Goal: Information Seeking & Learning: Learn about a topic

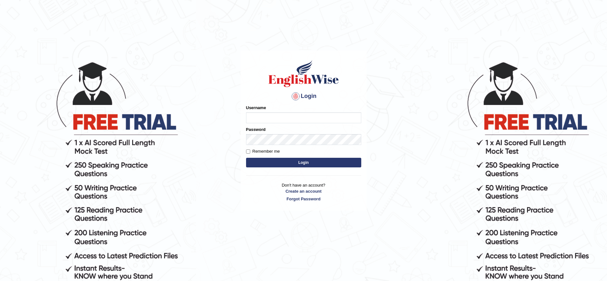
type input "ravichanapathi_parramatta"
click at [322, 161] on button "Login" at bounding box center [303, 163] width 115 height 10
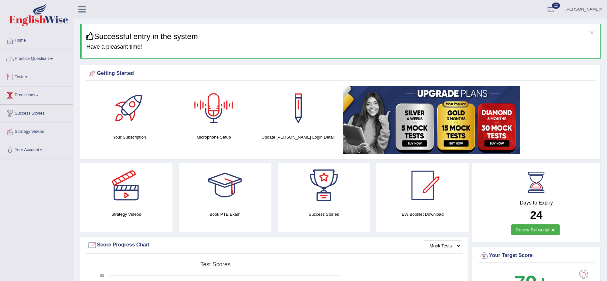
click at [41, 61] on link "Practice Questions" at bounding box center [36, 58] width 73 height 16
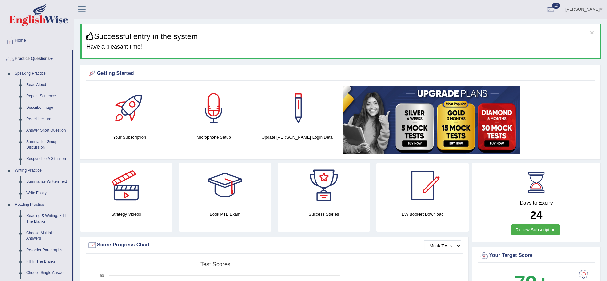
click at [40, 52] on link "Practice Questions" at bounding box center [35, 58] width 71 height 16
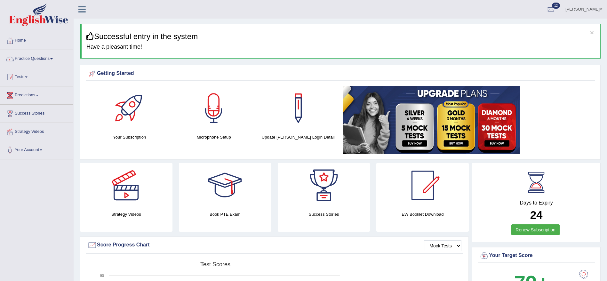
click at [26, 81] on link "Tests" at bounding box center [36, 76] width 73 height 16
click at [32, 91] on link "Take Practice Sectional Test" at bounding box center [42, 92] width 60 height 12
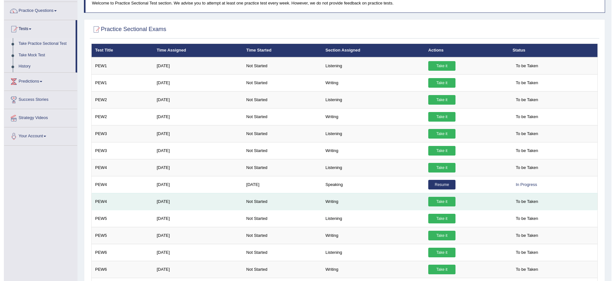
scroll to position [96, 0]
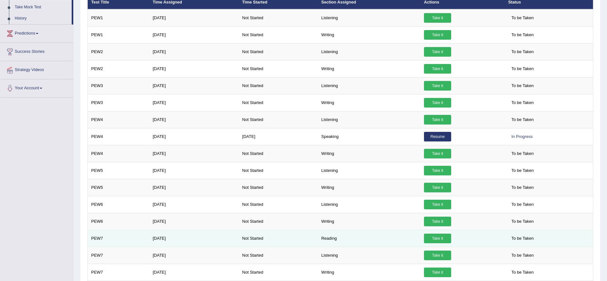
click at [442, 238] on link "Take it" at bounding box center [437, 239] width 27 height 10
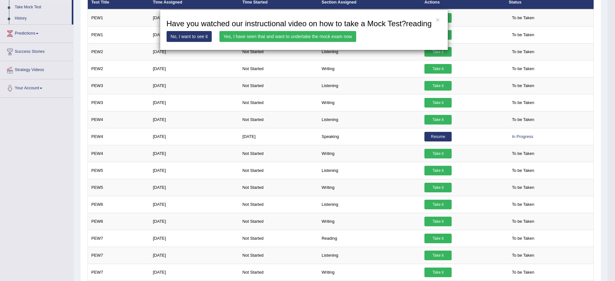
click at [294, 35] on link "Yes, I have seen that and want to undertake the mock exam now" at bounding box center [287, 36] width 137 height 11
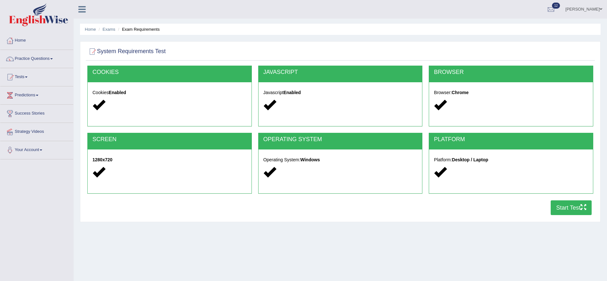
click at [566, 203] on button "Start Test" at bounding box center [571, 207] width 41 height 15
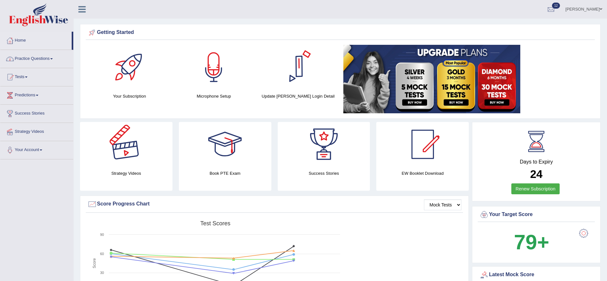
click at [41, 62] on link "Practice Questions" at bounding box center [36, 58] width 73 height 16
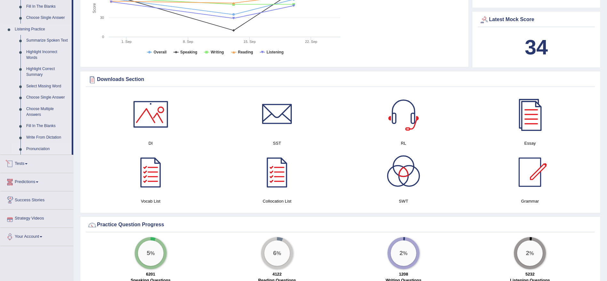
scroll to position [240, 0]
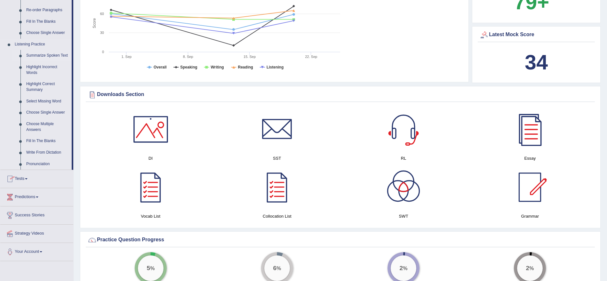
click at [30, 56] on link "Summarize Spoken Text" at bounding box center [47, 56] width 48 height 12
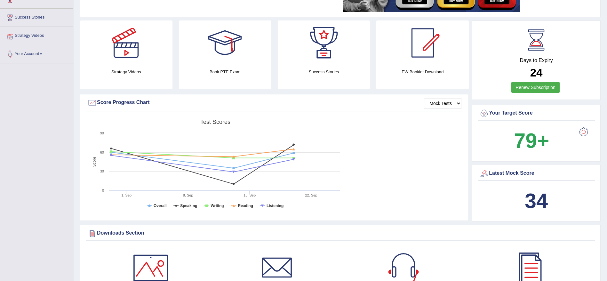
scroll to position [88, 0]
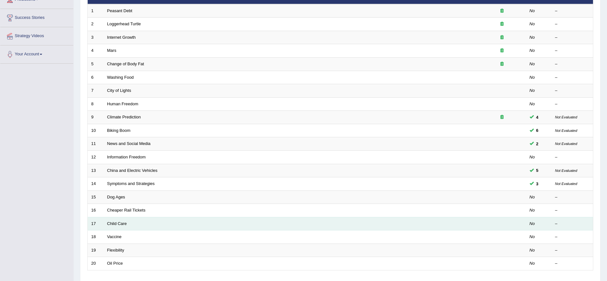
scroll to position [96, 0]
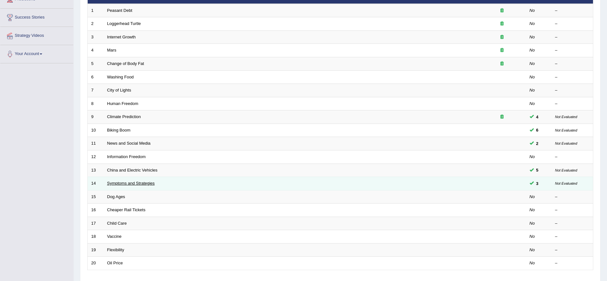
click at [127, 184] on link "Symptoms and Strategies" at bounding box center [131, 183] width 48 height 5
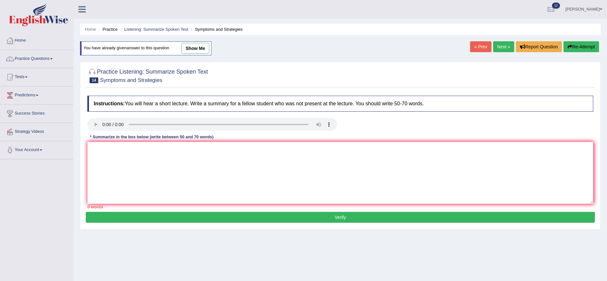
click at [204, 47] on link "show me" at bounding box center [196, 48] width 28 height 11
type textarea "The passage provided comprehensive overview on Covid-19, highlighting symptoms …"
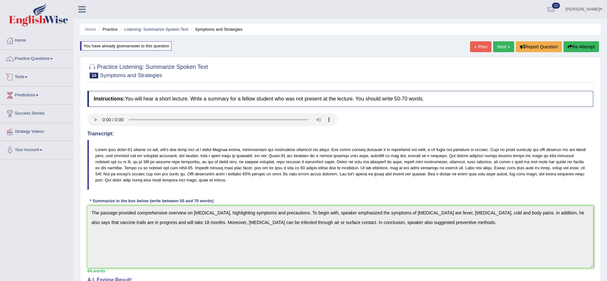
click at [25, 80] on link "Tests" at bounding box center [36, 76] width 73 height 16
click at [25, 114] on link "History" at bounding box center [42, 115] width 60 height 12
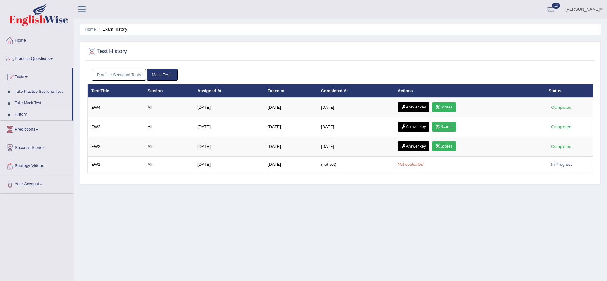
click at [118, 72] on link "Practice Sectional Tests" at bounding box center [119, 75] width 54 height 12
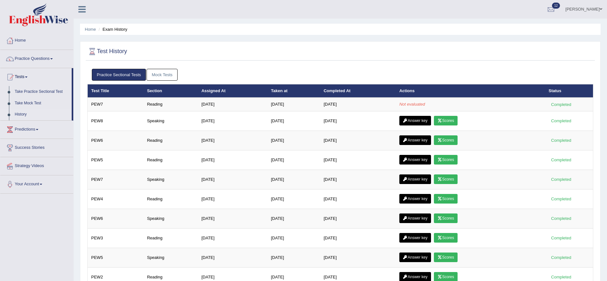
click at [160, 69] on link "Mock Tests" at bounding box center [162, 75] width 31 height 12
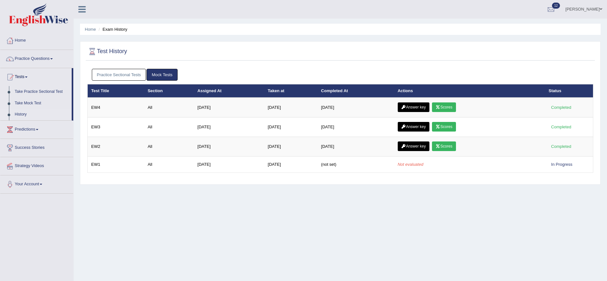
click at [138, 72] on link "Practice Sectional Tests" at bounding box center [119, 75] width 54 height 12
click at [586, 7] on link "Ravi Kumar Chanapathi" at bounding box center [584, 8] width 46 height 17
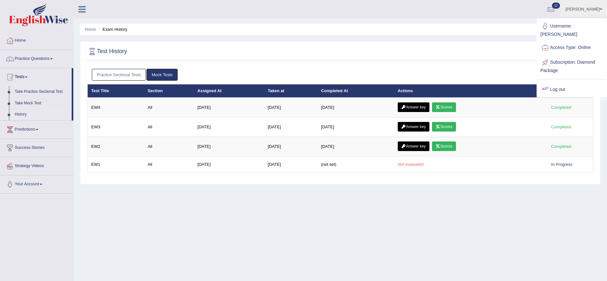
click at [553, 86] on link "Log out" at bounding box center [572, 89] width 69 height 15
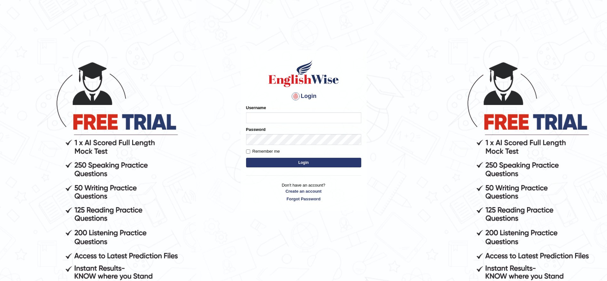
type input "ravichanapathi_parramatta"
click at [345, 159] on button "Login" at bounding box center [303, 163] width 115 height 10
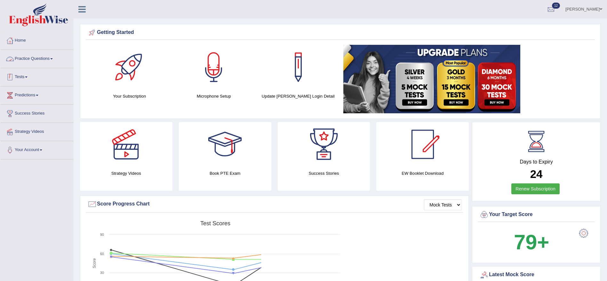
click at [17, 77] on link "Tests" at bounding box center [36, 76] width 73 height 16
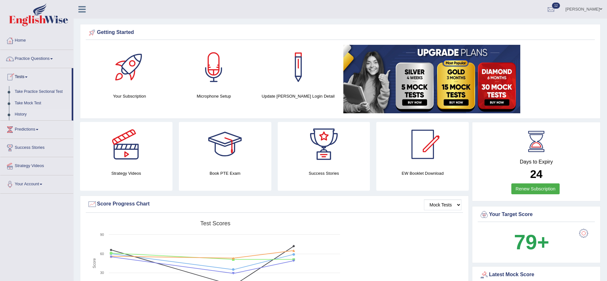
click at [22, 113] on link "History" at bounding box center [42, 115] width 60 height 12
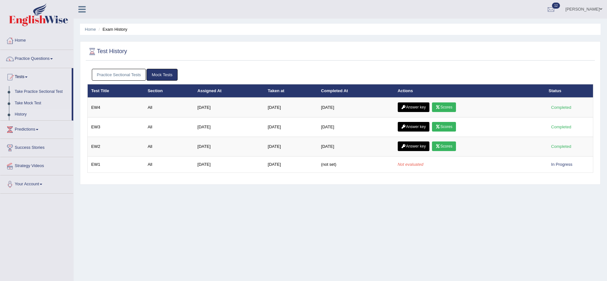
click at [128, 77] on link "Practice Sectional Tests" at bounding box center [119, 75] width 54 height 12
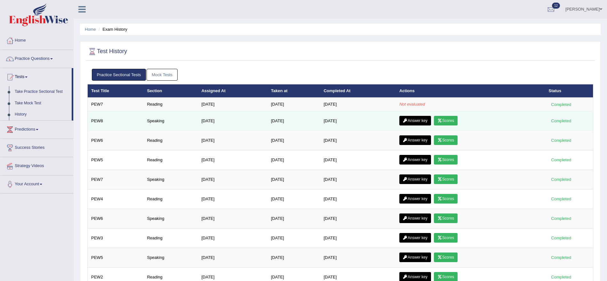
click at [455, 122] on link "Scores" at bounding box center [446, 121] width 24 height 10
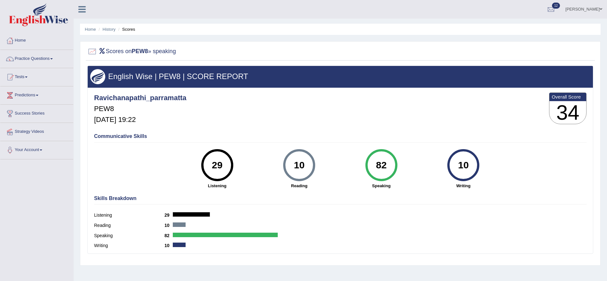
click at [113, 22] on div "Home History Scores Scores on PEW8 » speaking English Wise | PEW8 | SCORE REPOR…" at bounding box center [341, 160] width 534 height 320
click at [113, 26] on li "History" at bounding box center [106, 29] width 19 height 6
click at [112, 29] on link "History" at bounding box center [109, 29] width 13 height 5
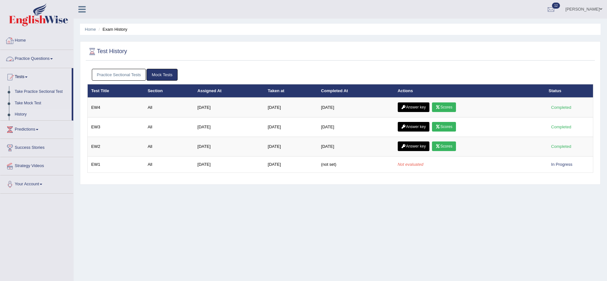
click at [117, 72] on link "Practice Sectional Tests" at bounding box center [119, 75] width 54 height 12
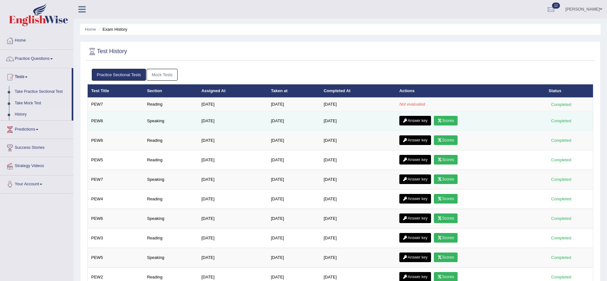
click at [417, 121] on link "Answer key" at bounding box center [416, 121] width 32 height 10
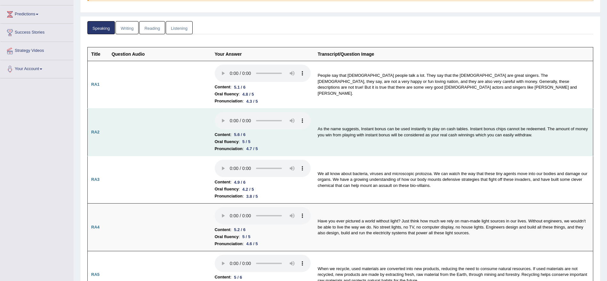
scroll to position [96, 0]
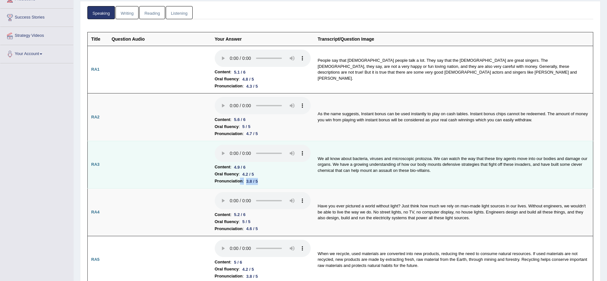
drag, startPoint x: 240, startPoint y: 181, endPoint x: 287, endPoint y: 180, distance: 46.1
click at [287, 180] on li "Pronunciation : 3.8 / 5" at bounding box center [263, 181] width 96 height 7
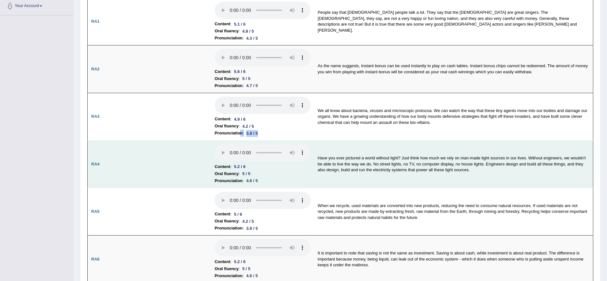
scroll to position [192, 0]
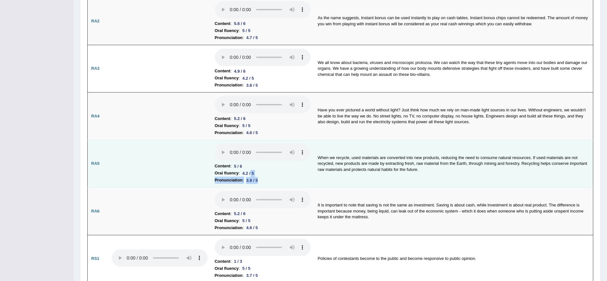
drag, startPoint x: 275, startPoint y: 180, endPoint x: 251, endPoint y: 176, distance: 23.9
click at [251, 177] on li "Pronunciation : 3.8 / 5" at bounding box center [263, 180] width 96 height 7
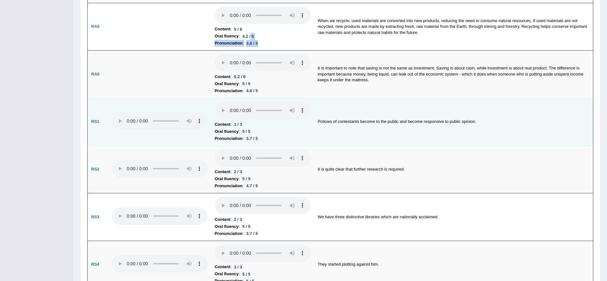
scroll to position [336, 0]
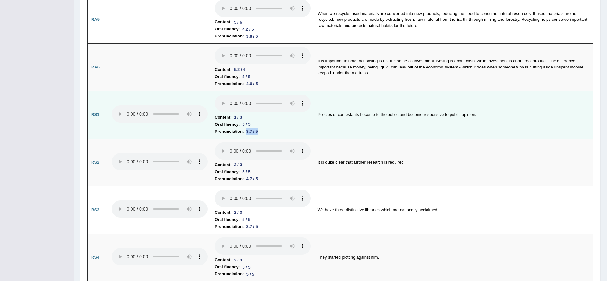
drag, startPoint x: 265, startPoint y: 133, endPoint x: 247, endPoint y: 133, distance: 18.2
click at [247, 133] on li "Pronunciation : 3.7 / 5" at bounding box center [263, 131] width 96 height 7
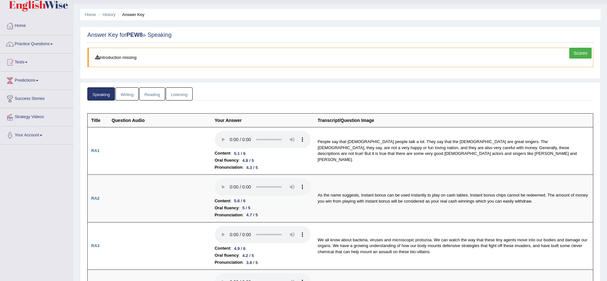
scroll to position [0, 0]
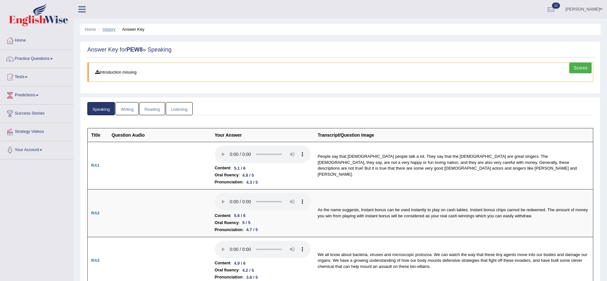
click at [113, 27] on link "History" at bounding box center [109, 29] width 13 height 5
click at [111, 30] on link "History" at bounding box center [109, 29] width 13 height 5
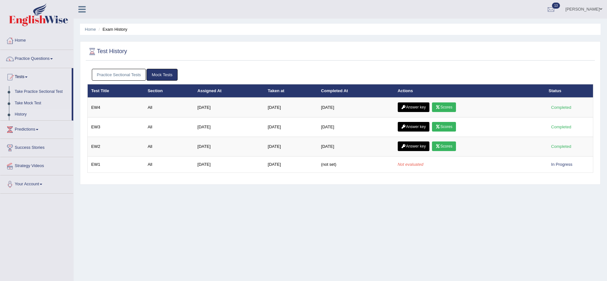
click at [118, 70] on link "Practice Sectional Tests" at bounding box center [119, 75] width 54 height 12
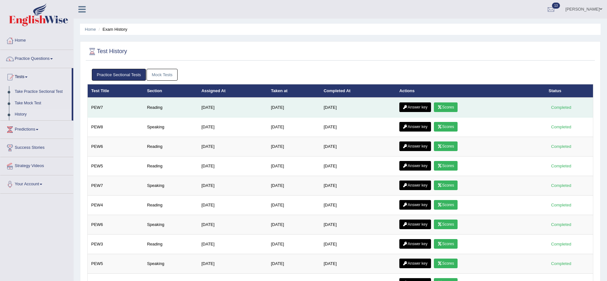
click at [457, 106] on link "Scores" at bounding box center [446, 107] width 24 height 10
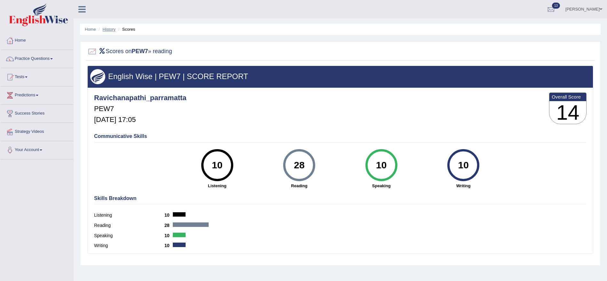
click at [108, 29] on link "History" at bounding box center [109, 29] width 13 height 5
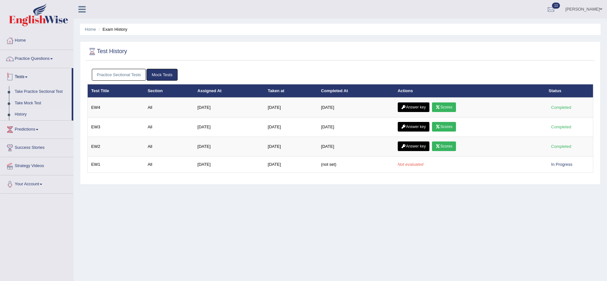
click at [104, 76] on link "Practice Sectional Tests" at bounding box center [119, 75] width 54 height 12
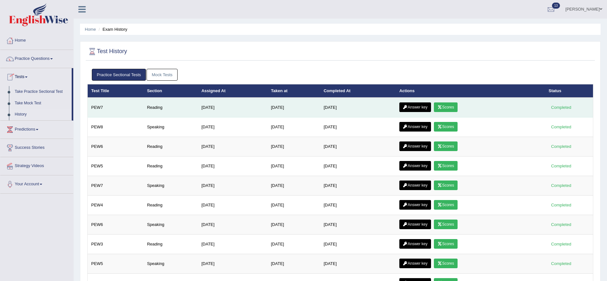
click at [412, 106] on link "Answer key" at bounding box center [416, 107] width 32 height 10
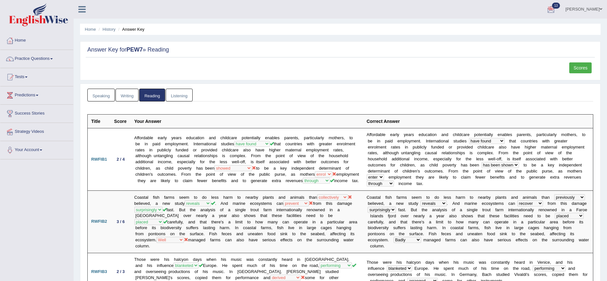
click at [586, 71] on link "Scores" at bounding box center [581, 67] width 22 height 11
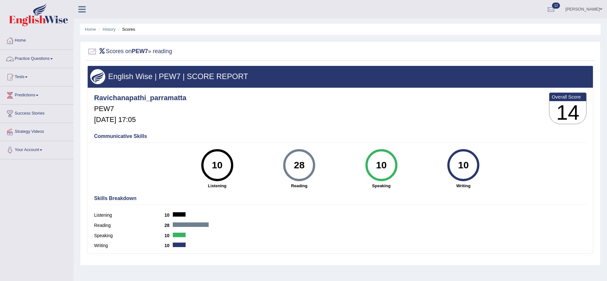
click at [44, 55] on link "Practice Questions" at bounding box center [36, 58] width 73 height 16
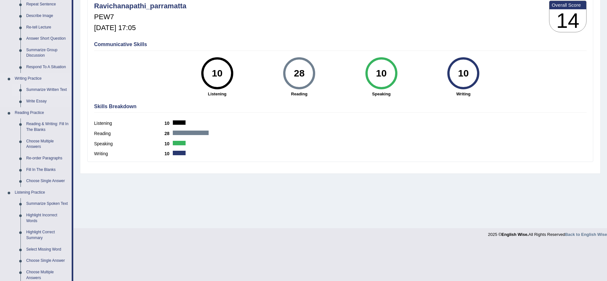
scroll to position [96, 0]
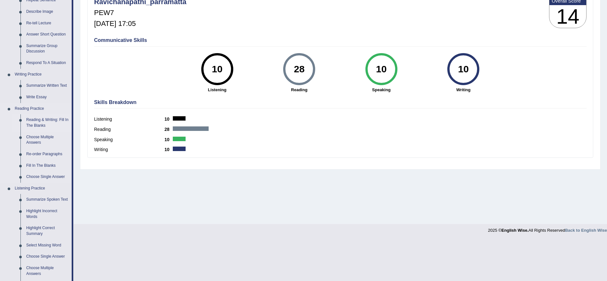
click at [44, 120] on link "Reading & Writing: Fill In The Blanks" at bounding box center [47, 122] width 48 height 17
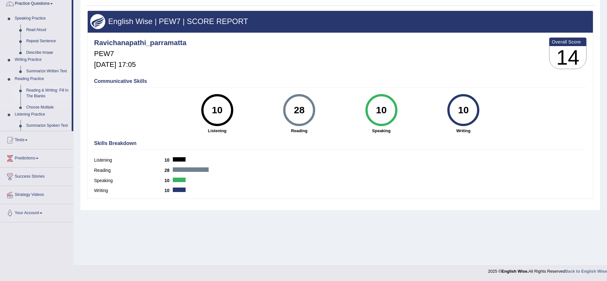
scroll to position [55, 0]
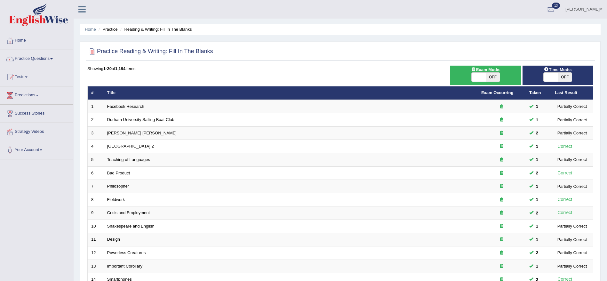
click at [550, 75] on span at bounding box center [551, 77] width 14 height 9
checkbox input "true"
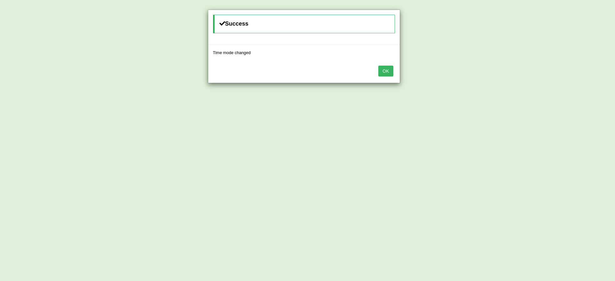
click at [384, 71] on button "OK" at bounding box center [385, 71] width 15 height 11
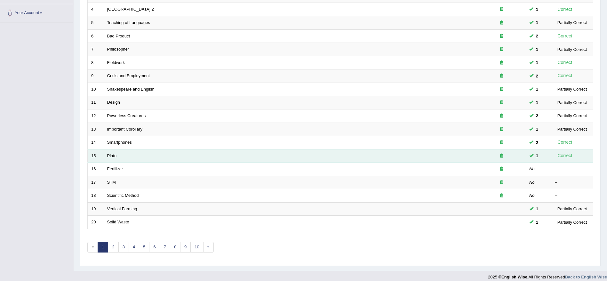
scroll to position [143, 0]
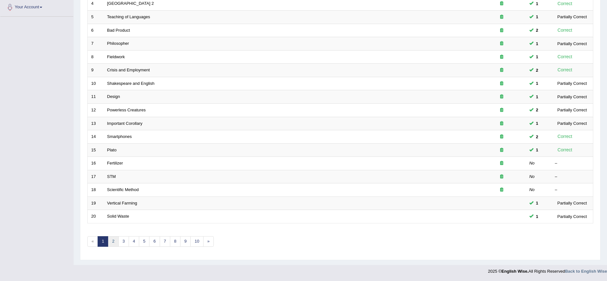
click at [112, 245] on link "2" at bounding box center [113, 241] width 11 height 11
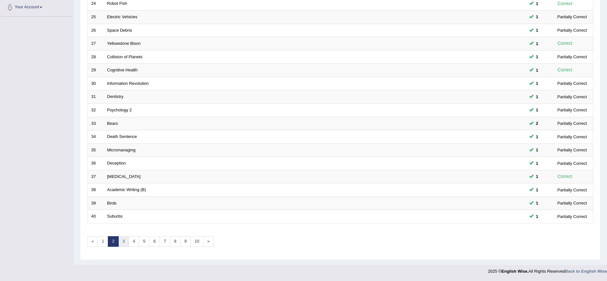
click at [123, 240] on link "3" at bounding box center [123, 241] width 11 height 11
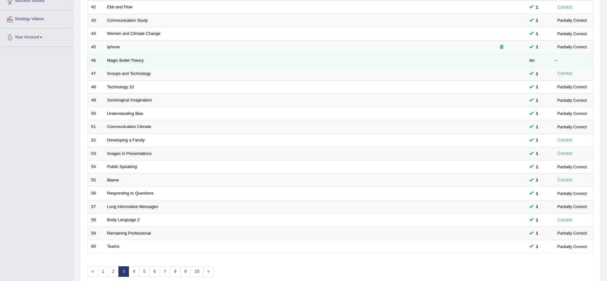
scroll to position [143, 0]
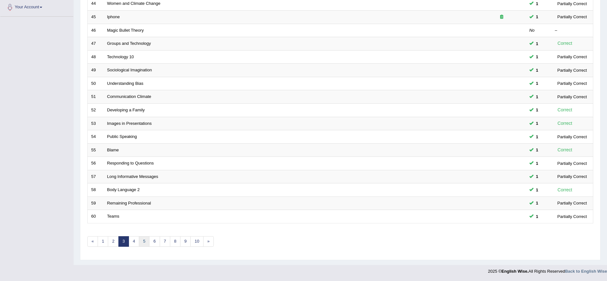
click at [143, 243] on link "5" at bounding box center [144, 241] width 11 height 11
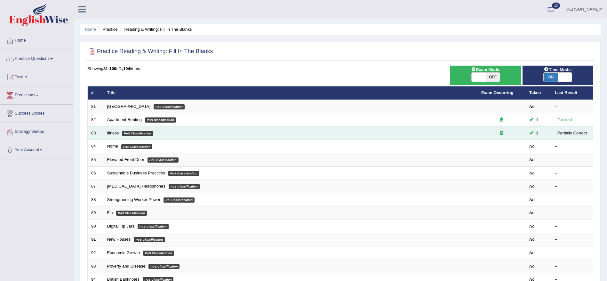
click at [109, 133] on link "Illness" at bounding box center [113, 133] width 12 height 5
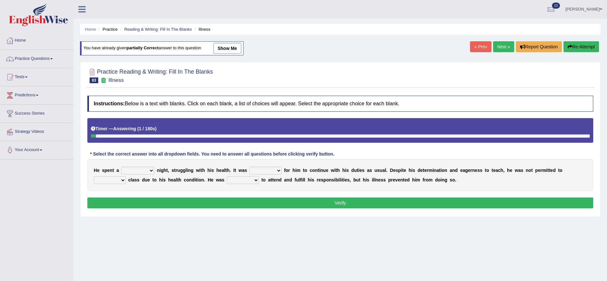
click at [473, 46] on link "« Prev" at bounding box center [480, 46] width 21 height 11
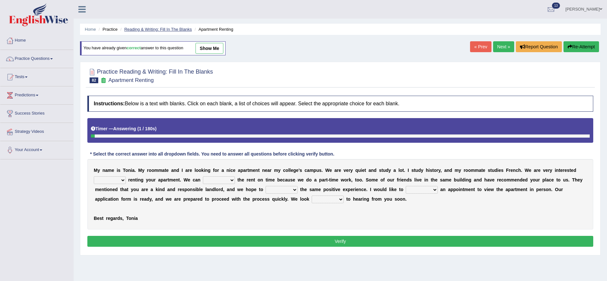
click at [145, 29] on link "Reading & Writing: Fill In The Blanks" at bounding box center [158, 29] width 68 height 5
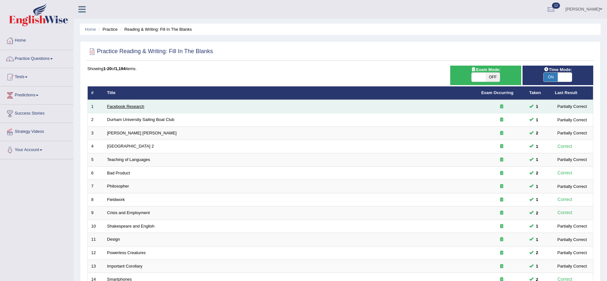
click at [119, 104] on link "Facebook Research" at bounding box center [125, 106] width 37 height 5
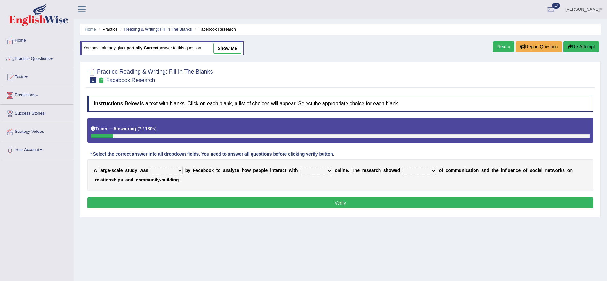
click at [169, 172] on select "surveyed had asked made" at bounding box center [167, 171] width 32 height 8
click at [151, 167] on select "surveyed had asked made" at bounding box center [167, 171] width 32 height 8
click at [176, 170] on select "surveyed had asked made" at bounding box center [167, 171] width 32 height 8
select select "made"
click at [151, 167] on select "surveyed had asked made" at bounding box center [167, 171] width 32 height 8
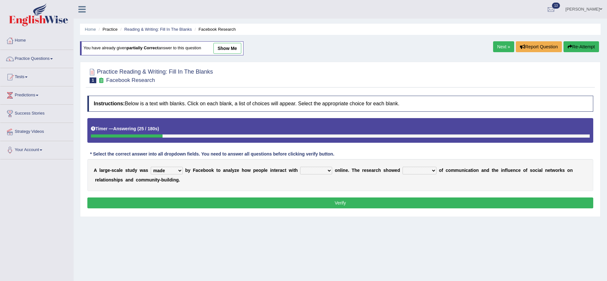
click at [316, 169] on select "together all each other another" at bounding box center [316, 171] width 32 height 8
select select "each other"
click at [300, 167] on select "together all each other another" at bounding box center [316, 171] width 32 height 8
click at [320, 172] on select "together all each other another" at bounding box center [316, 171] width 32 height 8
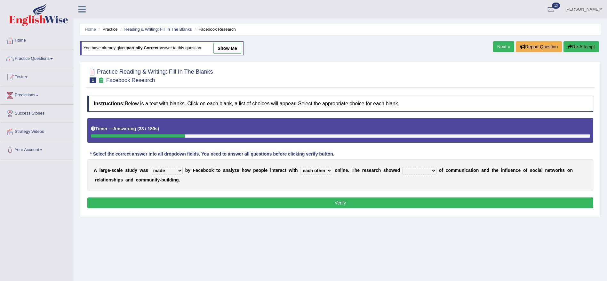
click at [421, 172] on select "advantages standards fellowships patterns" at bounding box center [420, 171] width 34 height 8
click at [405, 167] on select "advantages standards fellowships patterns" at bounding box center [420, 171] width 34 height 8
click at [430, 172] on select "advantages standards fellowships patterns" at bounding box center [420, 171] width 34 height 8
click at [405, 167] on select "advantages standards fellowships patterns" at bounding box center [420, 171] width 34 height 8
click at [421, 172] on select "advantages standards fellowships patterns" at bounding box center [420, 171] width 34 height 8
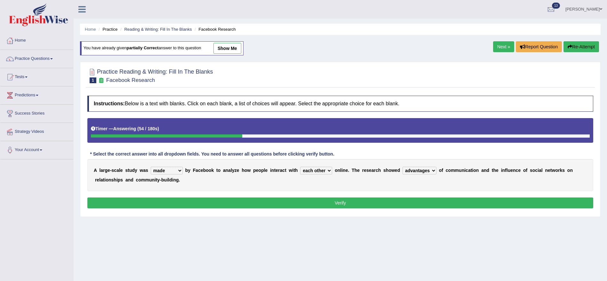
select select "patterns"
click at [405, 167] on select "advantages standards fellowships patterns" at bounding box center [420, 171] width 34 height 8
click at [268, 204] on button "Verify" at bounding box center [340, 203] width 506 height 11
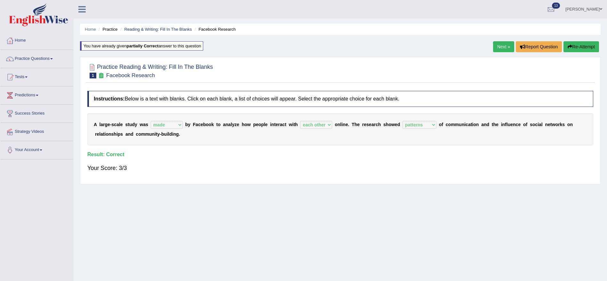
click at [507, 47] on link "Next »" at bounding box center [503, 46] width 21 height 11
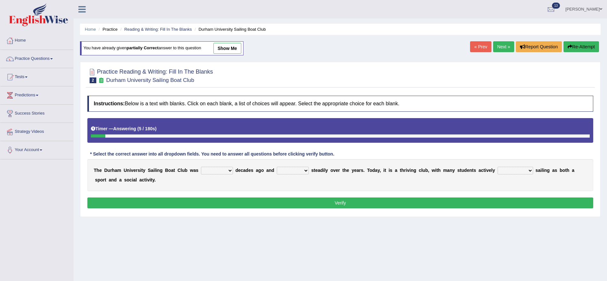
click at [208, 170] on select "found fund founded find" at bounding box center [217, 171] width 32 height 8
select select "founded"
click at [201, 167] on select "found fund founded find" at bounding box center [217, 171] width 32 height 8
click at [284, 172] on select "grow growing has grown grown" at bounding box center [293, 171] width 32 height 8
select select "has grown"
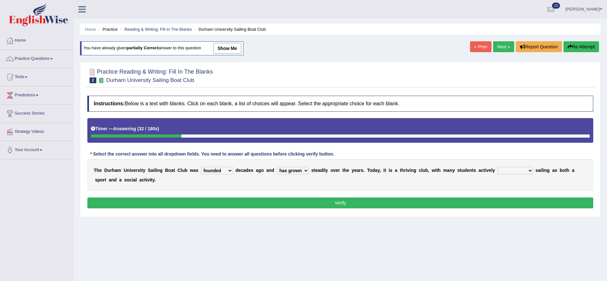
click at [277, 167] on select "grow growing has grown grown" at bounding box center [293, 171] width 32 height 8
click at [517, 171] on select "enjoy enjoyed are enjoying enjoying" at bounding box center [516, 171] width 36 height 8
select select "enjoy"
click at [499, 167] on select "enjoy enjoyed are enjoying enjoying" at bounding box center [516, 171] width 36 height 8
click at [393, 207] on button "Verify" at bounding box center [340, 203] width 506 height 11
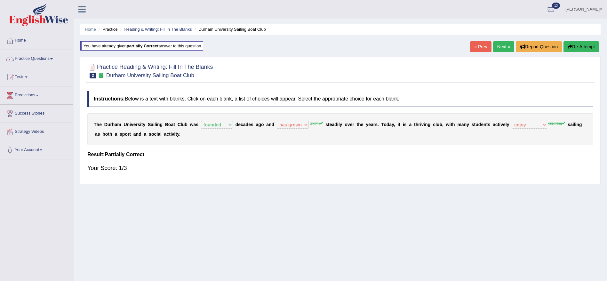
click at [577, 53] on div "« Prev Next » Report Question Re-Attempt" at bounding box center [535, 47] width 131 height 12
click at [577, 51] on button "Re-Attempt" at bounding box center [582, 46] width 36 height 11
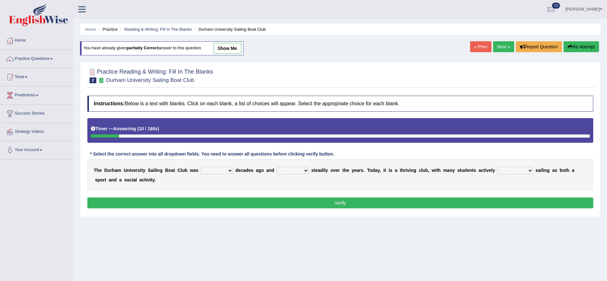
click at [205, 171] on select "found fund founded find" at bounding box center [217, 171] width 32 height 8
select select "founded"
click at [201, 167] on select "found fund founded find" at bounding box center [217, 171] width 32 height 8
click at [280, 171] on select "grow growing has grown grown" at bounding box center [293, 171] width 32 height 8
select select "grown"
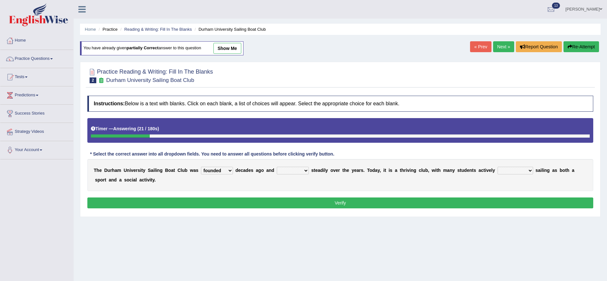
click at [277, 167] on select "grow growing has grown grown" at bounding box center [293, 171] width 32 height 8
click at [515, 167] on select "enjoy enjoyed are enjoying enjoying" at bounding box center [516, 171] width 36 height 8
select select "enjoying"
click at [499, 167] on select "enjoy enjoyed are enjoying enjoying" at bounding box center [516, 171] width 36 height 8
click at [534, 197] on div "Instructions: Below is a text with blanks. Click on each blank, a list of choic…" at bounding box center [340, 153] width 509 height 121
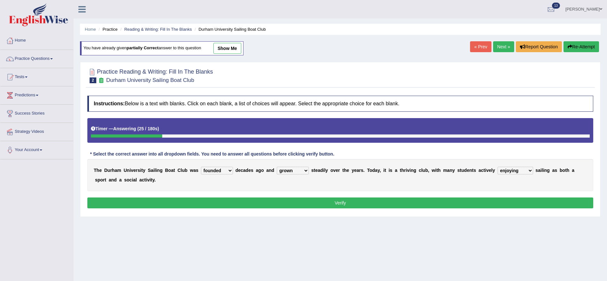
click at [535, 202] on button "Verify" at bounding box center [340, 203] width 506 height 11
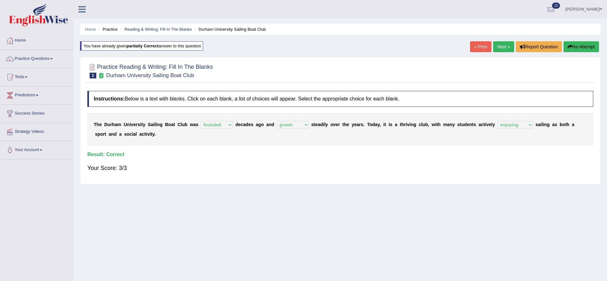
click at [497, 48] on link "Next »" at bounding box center [503, 46] width 21 height 11
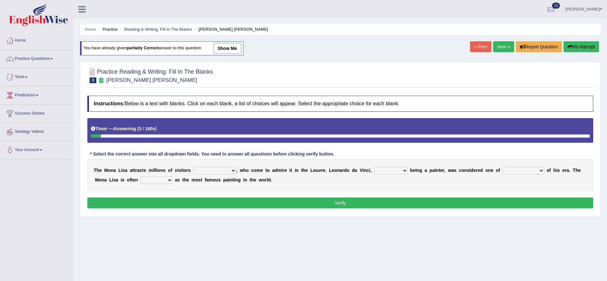
click at [214, 167] on select "around the year the all year all year round per year" at bounding box center [214, 171] width 43 height 8
select select "around the year"
click at [193, 167] on select "around the year the all year all year round per year" at bounding box center [214, 171] width 43 height 8
click at [396, 174] on select "rather than as much as as well as as long as" at bounding box center [391, 171] width 34 height 8
select select "as well as"
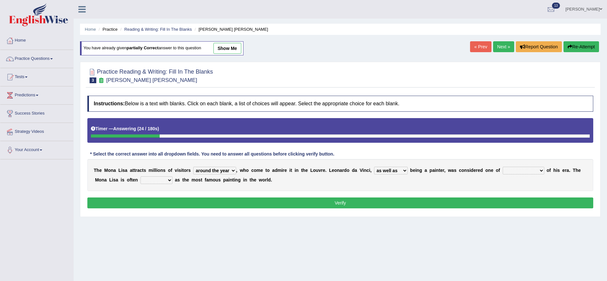
click at [376, 167] on select "rather than as much as as well as as long as" at bounding box center [391, 171] width 34 height 8
click at [520, 172] on select "better artists artist the better artist the best artists" at bounding box center [524, 171] width 42 height 8
select select "the best artists"
click at [507, 167] on select "better artists artist the better artist the best artists" at bounding box center [524, 171] width 42 height 8
click at [543, 173] on select "better artists artist the better artist the best artists" at bounding box center [524, 171] width 42 height 8
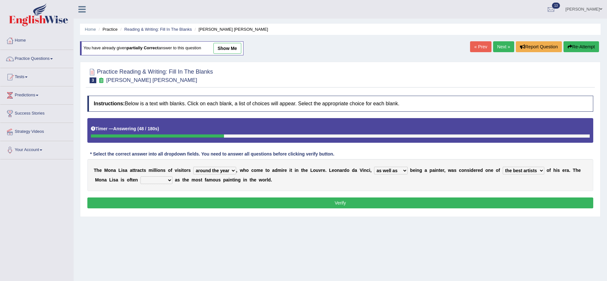
click at [561, 182] on div "T h e M o n a L i s a a t t r a c t s m i l l i o n s o f v i s i t o r s aroun…" at bounding box center [340, 175] width 506 height 32
click at [169, 180] on select "classified suggested predicted described" at bounding box center [157, 180] width 32 height 8
select select "described"
click at [151, 176] on select "classified suggested predicted described" at bounding box center [157, 180] width 32 height 8
click at [228, 170] on select "around the year the all year all year round per year" at bounding box center [214, 171] width 43 height 8
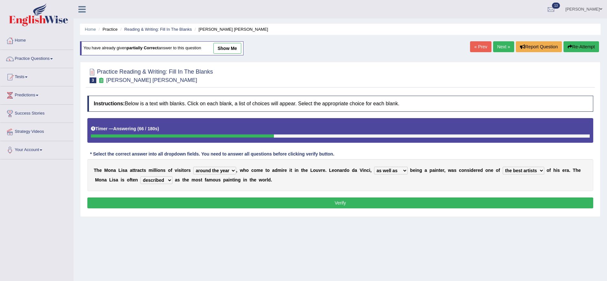
click at [228, 170] on select "around the year the all year all year round per year" at bounding box center [214, 171] width 43 height 8
click at [395, 171] on select "rather than as much as as well as as long as" at bounding box center [391, 171] width 34 height 8
click at [431, 180] on div "T h e M o n a L i s a a t t r a c t s m i l l i o n s o f v i s i t o r s aroun…" at bounding box center [340, 175] width 506 height 32
click at [428, 204] on button "Verify" at bounding box center [340, 203] width 506 height 11
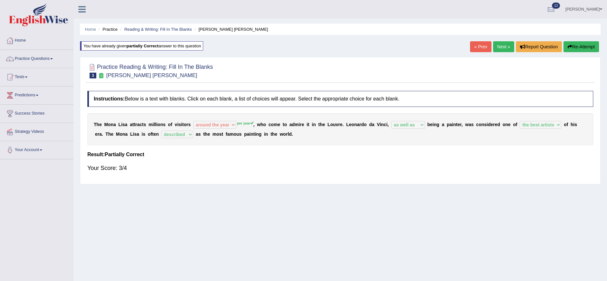
click at [500, 52] on link "Next »" at bounding box center [503, 46] width 21 height 11
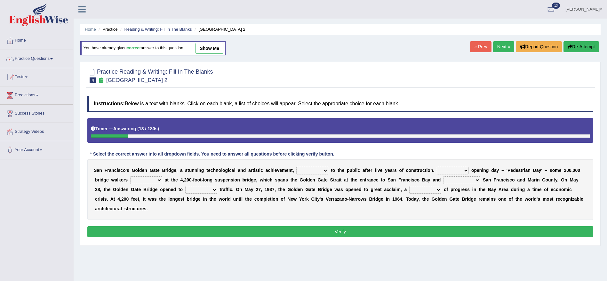
click at [308, 171] on select "opens closes appears equals" at bounding box center [312, 171] width 32 height 8
select select "opens"
click at [296, 167] on select "opens closes appears equals" at bounding box center [312, 171] width 32 height 8
click at [457, 169] on select "On During Since When" at bounding box center [453, 171] width 32 height 8
select select "On"
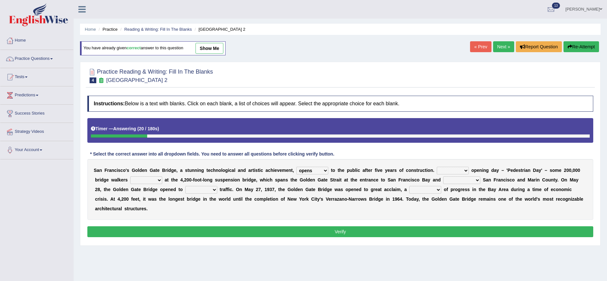
click at [437, 167] on select "On During Since When" at bounding box center [453, 171] width 32 height 8
click at [459, 172] on select "On During Since When" at bounding box center [453, 171] width 32 height 8
click at [567, 181] on b "n" at bounding box center [566, 179] width 3 height 5
click at [149, 179] on select "stationed looked marveled laughed" at bounding box center [146, 180] width 32 height 8
select select "stationed"
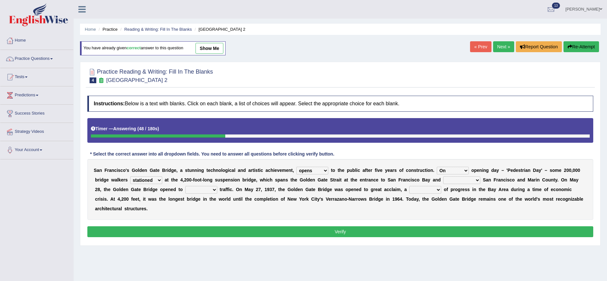
click at [130, 176] on select "stationed looked marveled laughed" at bounding box center [146, 180] width 32 height 8
click at [455, 179] on select "separates connects channels differentiates" at bounding box center [461, 180] width 37 height 8
click at [284, 185] on div "S a n F r a n c i s c o ' s G o l d e n G a t e B r i d g e , a s t u n n i n g…" at bounding box center [340, 189] width 506 height 61
click at [450, 182] on select "separates connects channels differentiates" at bounding box center [461, 180] width 37 height 8
select select "connects"
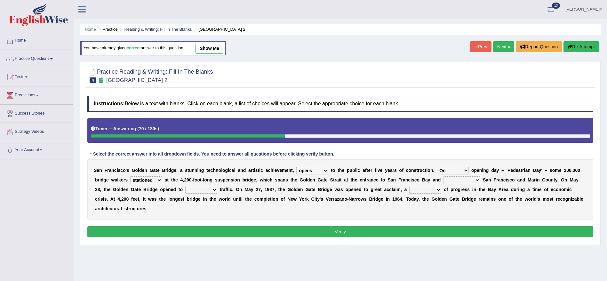
click at [443, 176] on select "separates connects channels differentiates" at bounding box center [461, 180] width 37 height 8
click at [472, 179] on select "separates connects channels differentiates" at bounding box center [461, 180] width 37 height 8
click at [203, 192] on select "aquatic vehicular airborne watertight" at bounding box center [201, 190] width 32 height 8
select select "vehicular"
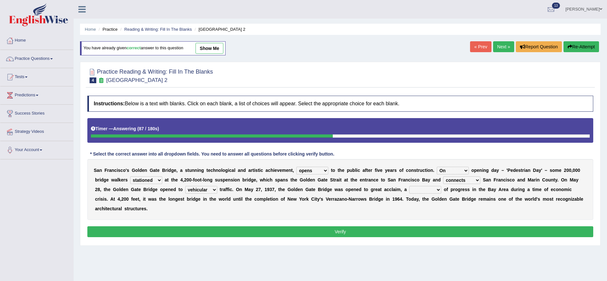
click at [185, 186] on select "aquatic vehicular airborne watertight" at bounding box center [201, 190] width 32 height 8
click at [417, 190] on select "denial symbol technique yield" at bounding box center [425, 190] width 32 height 8
select select "symbol"
click at [410, 186] on select "denial symbol technique yield" at bounding box center [425, 190] width 32 height 8
click at [478, 181] on select "separates connects channels differentiates" at bounding box center [461, 180] width 37 height 8
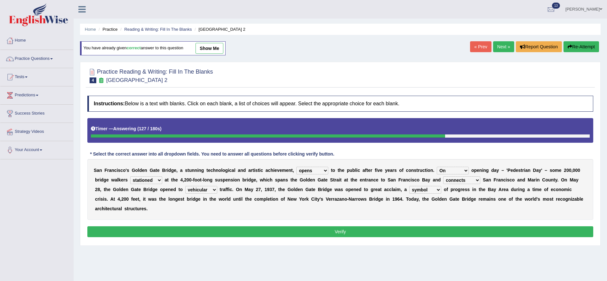
click at [478, 181] on select "separates connects channels differentiates" at bounding box center [461, 180] width 37 height 8
click at [290, 231] on button "Verify" at bounding box center [340, 231] width 506 height 11
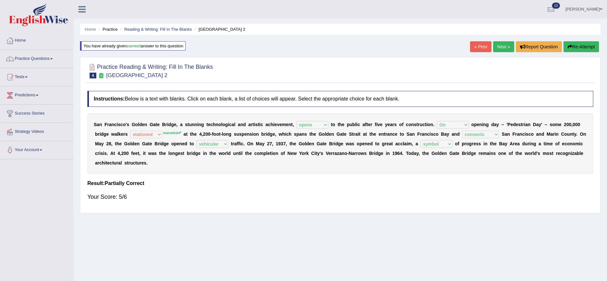
click at [505, 51] on link "Next »" at bounding box center [503, 46] width 21 height 11
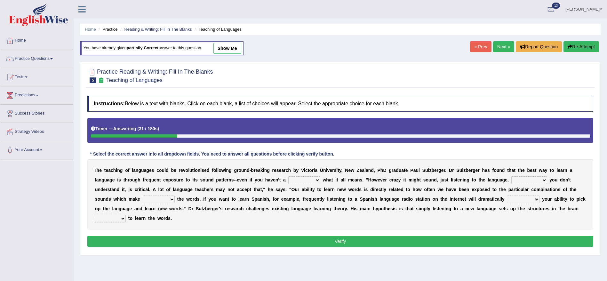
click at [296, 181] on select "dew claw clue due" at bounding box center [304, 180] width 32 height 8
select select "clue"
click at [288, 176] on select "dew claw clue due" at bounding box center [304, 180] width 32 height 8
click at [311, 183] on select "dew claw clue due" at bounding box center [304, 180] width 32 height 8
click at [309, 182] on select "dew claw clue due" at bounding box center [304, 180] width 32 height 8
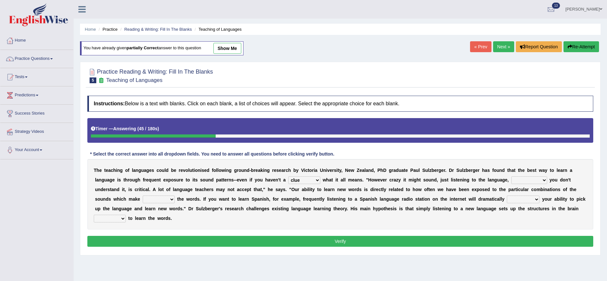
click at [522, 181] on select "but also all together even though if so" at bounding box center [530, 180] width 36 height 8
select select "all together"
click at [512, 176] on select "but also all together even though if so" at bounding box center [530, 180] width 36 height 8
click at [526, 182] on select "but also all together even though if so" at bounding box center [530, 180] width 36 height 8
drag, startPoint x: 524, startPoint y: 179, endPoint x: 517, endPoint y: 179, distance: 6.7
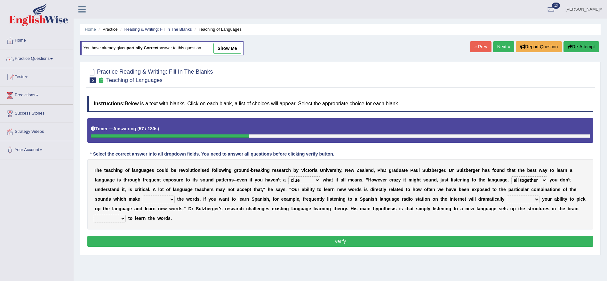
click at [523, 179] on select "but also all together even though if so" at bounding box center [530, 180] width 36 height 8
click at [158, 197] on select "down up of on" at bounding box center [159, 200] width 32 height 8
click at [143, 196] on select "down up of on" at bounding box center [159, 200] width 32 height 8
click at [156, 199] on select "down up of on" at bounding box center [159, 200] width 32 height 8
click at [143, 196] on select "down up of on" at bounding box center [159, 200] width 32 height 8
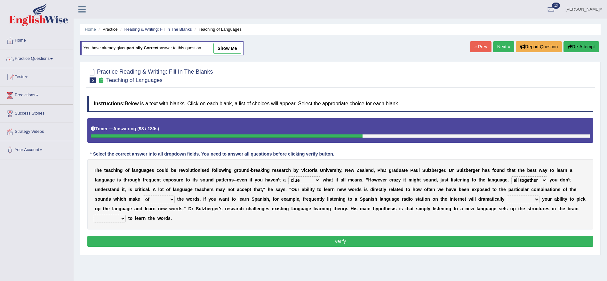
click at [166, 202] on select "down up of on" at bounding box center [159, 200] width 32 height 8
select select "on"
click at [143, 196] on select "down up of on" at bounding box center [159, 200] width 32 height 8
click at [525, 199] on select "evaluate exaggerate describe boost" at bounding box center [523, 200] width 33 height 8
click at [507, 196] on select "evaluate exaggerate describe boost" at bounding box center [523, 200] width 33 height 8
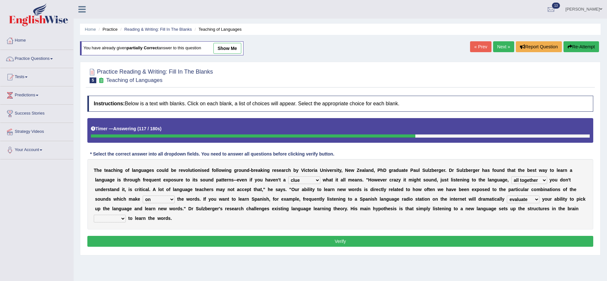
click at [520, 200] on select "evaluate exaggerate describe boost" at bounding box center [523, 200] width 33 height 8
select select "boost"
click at [507, 196] on select "evaluate exaggerate describe boost" at bounding box center [523, 200] width 33 height 8
click at [115, 217] on select "requiring required directed to require" at bounding box center [110, 219] width 32 height 8
select select "directed"
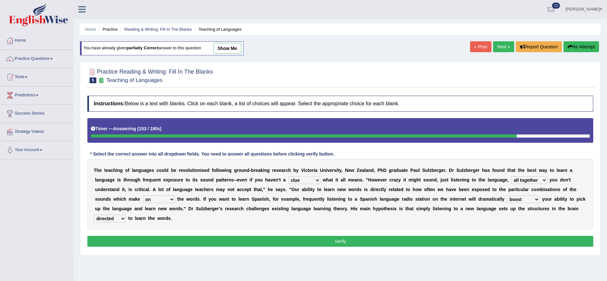
click at [108, 215] on select "requiring required directed to require" at bounding box center [110, 219] width 32 height 8
click at [126, 218] on select "requiring required directed to require" at bounding box center [110, 219] width 32 height 8
click at [213, 239] on button "Verify" at bounding box center [340, 241] width 506 height 11
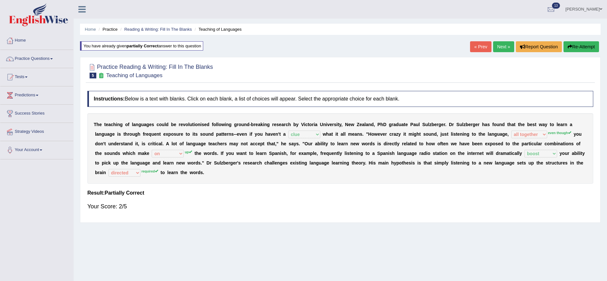
click at [503, 44] on link "Next »" at bounding box center [503, 46] width 21 height 11
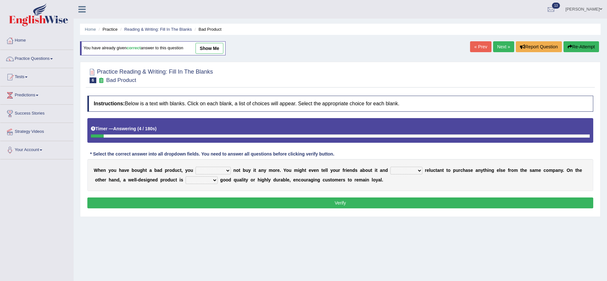
click at [218, 171] on select "would have should have should" at bounding box center [213, 171] width 35 height 8
click at [196, 167] on select "would have should have should" at bounding box center [213, 171] width 35 height 8
click at [218, 170] on select "would have should have should" at bounding box center [213, 171] width 35 height 8
select select "would"
click at [196, 167] on select "would have should have should" at bounding box center [213, 171] width 35 height 8
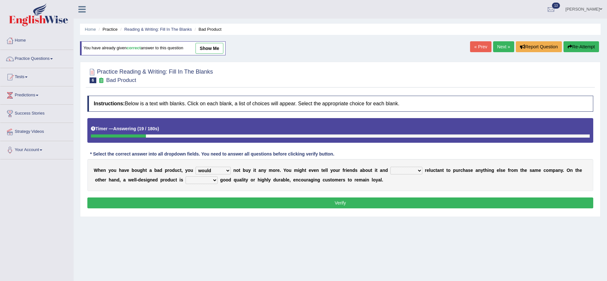
click at [216, 168] on select "would have should have should" at bounding box center [213, 171] width 35 height 8
click at [259, 169] on b at bounding box center [257, 170] width 3 height 5
click at [411, 171] on select "is are be being" at bounding box center [407, 171] width 32 height 8
select select "being"
click at [393, 167] on select "is are be being" at bounding box center [407, 171] width 32 height 8
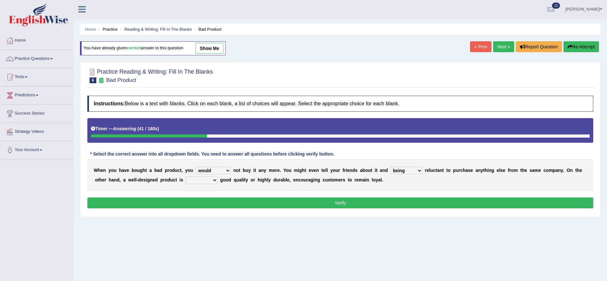
click at [197, 180] on select "both also neither either" at bounding box center [202, 180] width 32 height 8
select select "either"
click at [186, 176] on select "both also neither either" at bounding box center [202, 180] width 32 height 8
click at [337, 199] on button "Verify" at bounding box center [340, 203] width 506 height 11
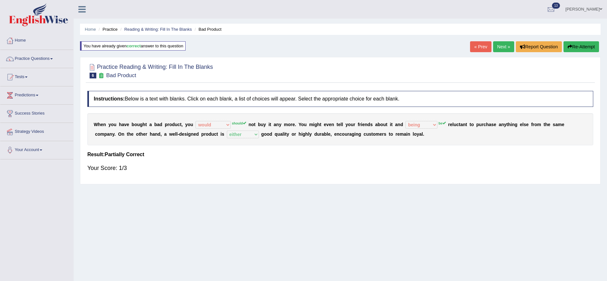
click at [499, 45] on link "Next »" at bounding box center [503, 46] width 21 height 11
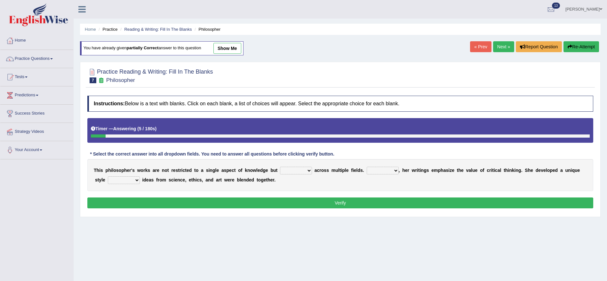
click at [291, 173] on select "constrain contain assemble extend" at bounding box center [296, 171] width 32 height 8
select select "extend"
click at [280, 167] on select "constrain contain assemble extend" at bounding box center [296, 171] width 32 height 8
click at [390, 170] on select "Rather So Moreover Likely" at bounding box center [383, 171] width 32 height 8
click at [367, 167] on select "Rather So Moreover Likely" at bounding box center [383, 171] width 32 height 8
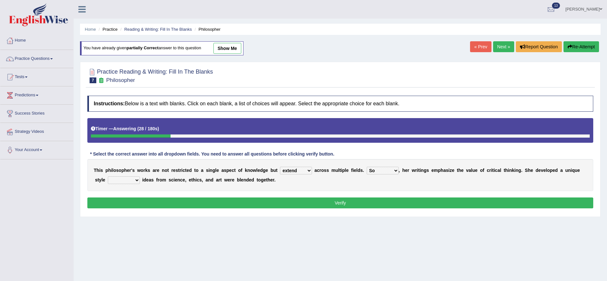
click at [376, 170] on select "Rather So Moreover Likely" at bounding box center [383, 171] width 32 height 8
select select "Moreover"
click at [367, 167] on select "Rather So Moreover Likely" at bounding box center [383, 171] width 32 height 8
click at [123, 181] on select "in that that which in which" at bounding box center [124, 180] width 32 height 8
select select "which"
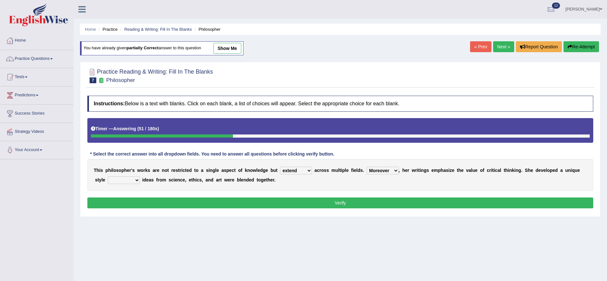
click at [108, 176] on select "in that that which in which" at bounding box center [124, 180] width 32 height 8
click at [185, 203] on button "Verify" at bounding box center [340, 203] width 506 height 11
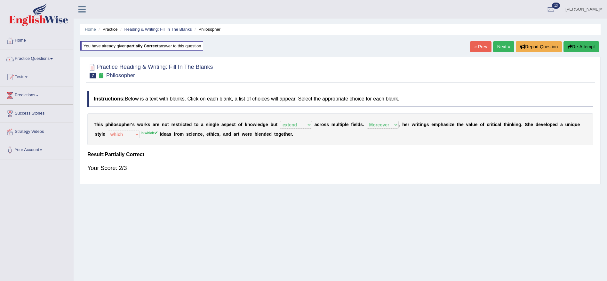
click at [504, 43] on link "Next »" at bounding box center [503, 46] width 21 height 11
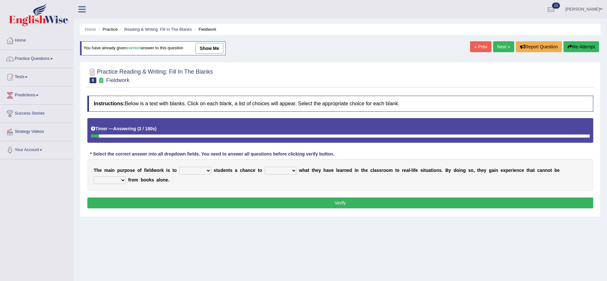
click at [185, 171] on select "resemble stow rave offer" at bounding box center [195, 171] width 32 height 8
select select "offer"
click at [179, 167] on select "resemble stow rave offer" at bounding box center [195, 171] width 32 height 8
click at [202, 166] on div "T h e m a i n p u r p o s e o f f i e l d w o r k i s t o resemble stow rave of…" at bounding box center [340, 175] width 506 height 32
click at [201, 169] on select "resemble stow rave offer" at bounding box center [195, 171] width 32 height 8
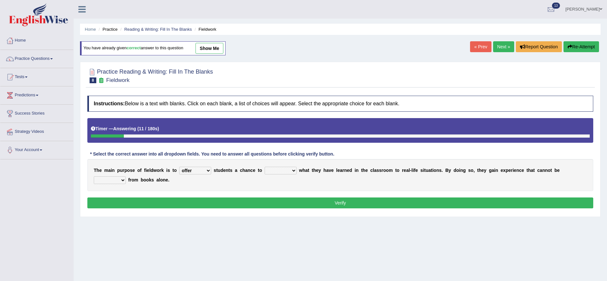
click at [201, 169] on select "resemble stow rave offer" at bounding box center [195, 171] width 32 height 8
click at [288, 171] on select "compare align apply dismount" at bounding box center [281, 171] width 32 height 8
select select "apply"
click at [265, 167] on select "compare align apply dismount" at bounding box center [281, 171] width 32 height 8
click at [123, 181] on select "originated prepared obtained touted" at bounding box center [110, 180] width 32 height 8
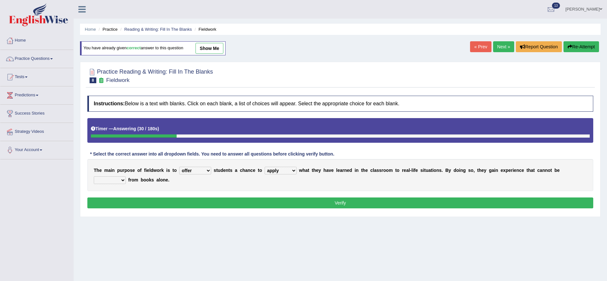
select select "obtained"
click at [94, 176] on select "originated prepared obtained touted" at bounding box center [110, 180] width 32 height 8
click at [211, 202] on button "Verify" at bounding box center [340, 203] width 506 height 11
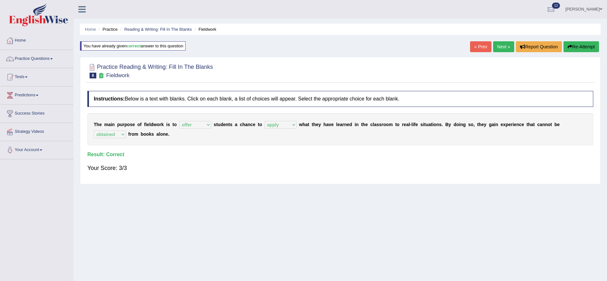
click at [506, 45] on link "Next »" at bounding box center [503, 46] width 21 height 11
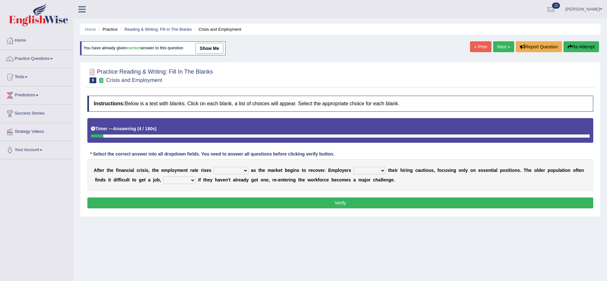
click at [229, 171] on select "normally conversely strenuously sharply" at bounding box center [231, 171] width 35 height 8
select select "normally"
click at [214, 167] on select "normally conversely strenuously sharply" at bounding box center [231, 171] width 35 height 8
click at [236, 171] on select "normally conversely strenuously sharply" at bounding box center [231, 171] width 35 height 8
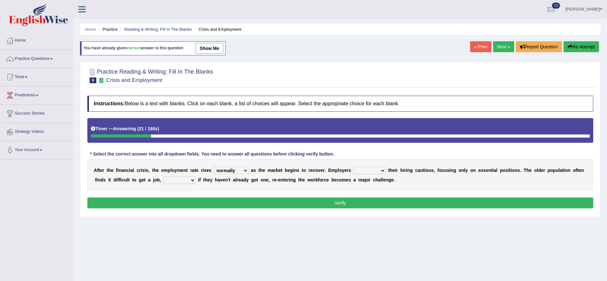
click at [370, 173] on select "keeping kept keep are kept" at bounding box center [370, 171] width 32 height 8
select select "kept"
click at [356, 167] on select "keeping kept keep are kept" at bounding box center [370, 171] width 32 height 8
click at [169, 182] on select "although while then because" at bounding box center [180, 180] width 32 height 8
select select "although"
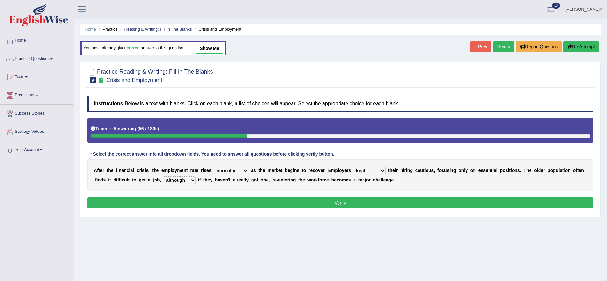
click at [164, 176] on select "although while then because" at bounding box center [180, 180] width 32 height 8
click at [186, 180] on select "although while then because" at bounding box center [180, 180] width 32 height 8
click at [342, 182] on b "m" at bounding box center [344, 179] width 4 height 5
click at [346, 200] on button "Verify" at bounding box center [340, 203] width 506 height 11
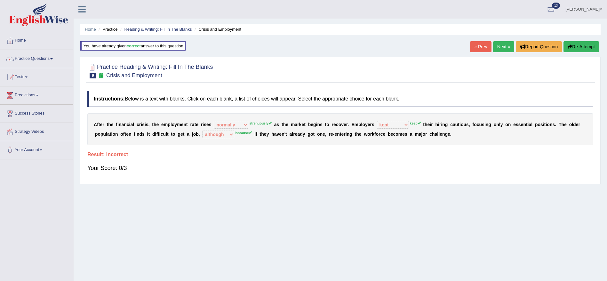
click at [500, 47] on link "Next »" at bounding box center [503, 46] width 21 height 11
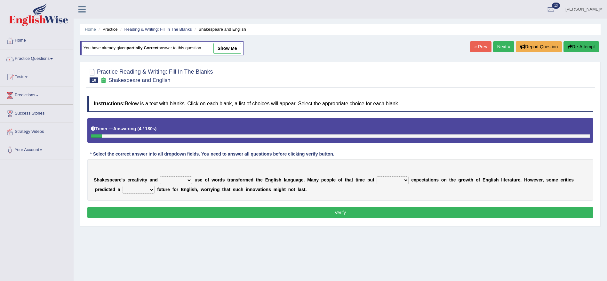
click at [184, 184] on div "S h a k e s p e a r e ' s c r e a t i v i t y a n d idealized intensive fancied…" at bounding box center [340, 180] width 506 height 42
click at [183, 180] on select "idealized intensive fancied inventive" at bounding box center [176, 180] width 32 height 8
select select "intensive"
click at [160, 176] on select "idealized intensive fancied inventive" at bounding box center [176, 180] width 32 height 8
click at [384, 183] on select "wide much high more" at bounding box center [393, 180] width 32 height 8
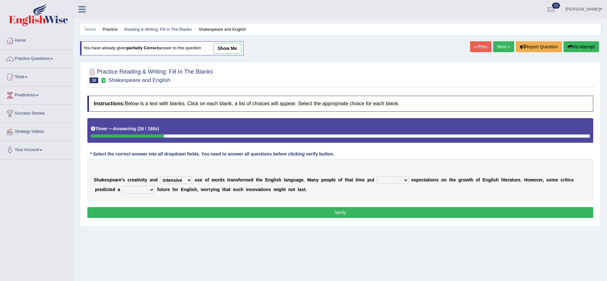
select select "high"
click at [377, 176] on select "wide much high more" at bounding box center [393, 180] width 32 height 8
click at [136, 190] on select "monetary promising irresistible daunting" at bounding box center [139, 190] width 32 height 8
select select "daunting"
click at [123, 186] on select "monetary promising irresistible daunting" at bounding box center [139, 190] width 32 height 8
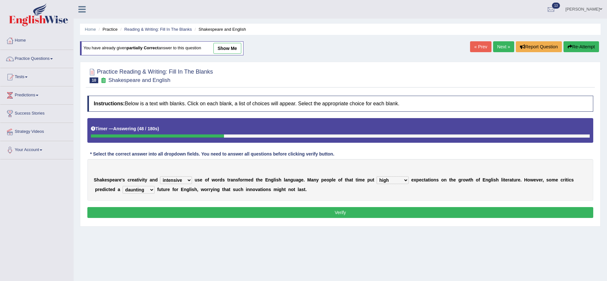
click at [181, 213] on button "Verify" at bounding box center [340, 212] width 506 height 11
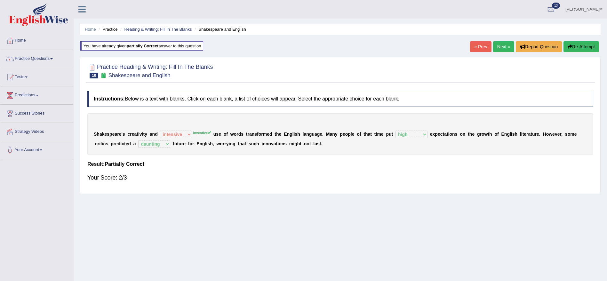
click at [504, 48] on link "Next »" at bounding box center [503, 46] width 21 height 11
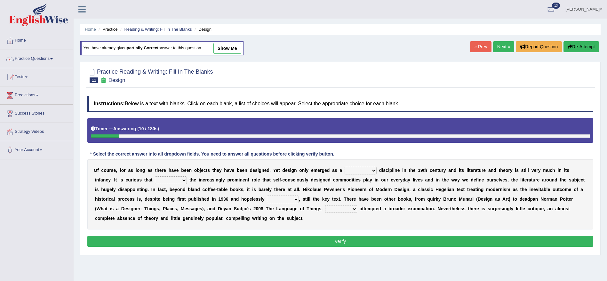
click at [348, 172] on select "bilateral ubiquitous foremost dedicated" at bounding box center [361, 171] width 32 height 8
select select "foremost"
click at [345, 167] on select "bilateral ubiquitous foremost dedicated" at bounding box center [361, 171] width 32 height 8
click at [360, 169] on select "bilateral ubiquitous foremost dedicated" at bounding box center [361, 171] width 32 height 8
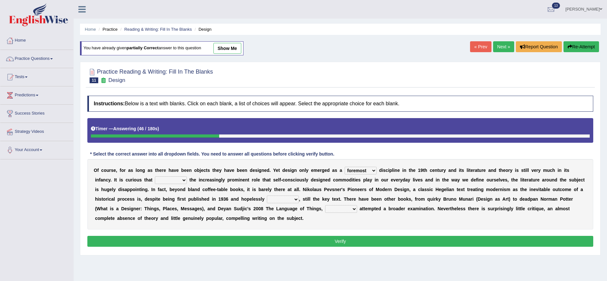
click at [165, 182] on select "since despite within through" at bounding box center [171, 180] width 32 height 8
click at [260, 187] on b "b" at bounding box center [260, 189] width 3 height 5
click at [178, 180] on select "since despite within through" at bounding box center [171, 180] width 32 height 8
select select "despite"
click at [155, 176] on select "since despite within through" at bounding box center [171, 180] width 32 height 8
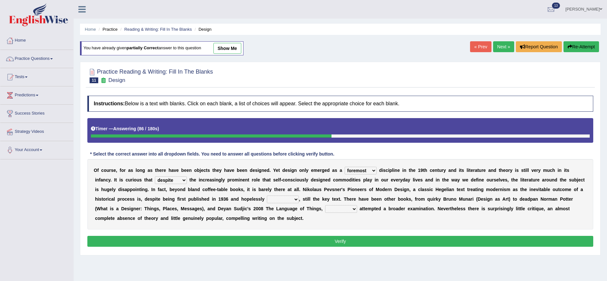
click at [281, 200] on select "dates dating date dated" at bounding box center [283, 200] width 32 height 8
select select "dated"
click at [267, 196] on select "dates dating date dated" at bounding box center [283, 200] width 32 height 8
click at [337, 210] on select "which then however as" at bounding box center [341, 209] width 32 height 8
select select "which"
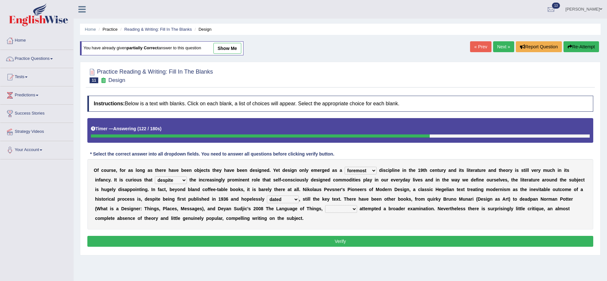
click at [325, 205] on select "which then however as" at bounding box center [341, 209] width 32 height 8
click at [495, 237] on button "Verify" at bounding box center [340, 241] width 506 height 11
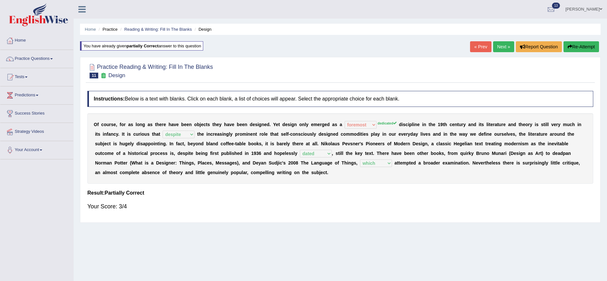
click at [500, 50] on link "Next »" at bounding box center [503, 46] width 21 height 11
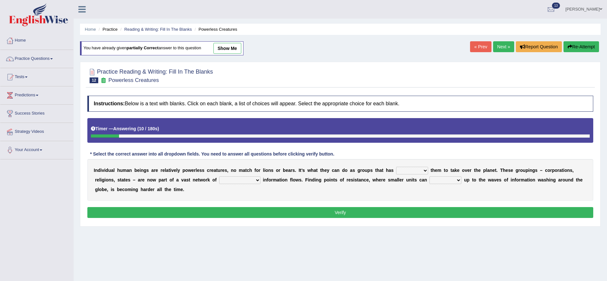
click at [408, 170] on select "enabled contended embodied conjured" at bounding box center [412, 171] width 32 height 8
select select "enabled"
click at [396, 167] on select "enabled contended embodied conjured" at bounding box center [412, 171] width 32 height 8
click at [224, 180] on select "interconnected overlapping fastened exploited" at bounding box center [239, 180] width 41 height 8
select select "interconnected"
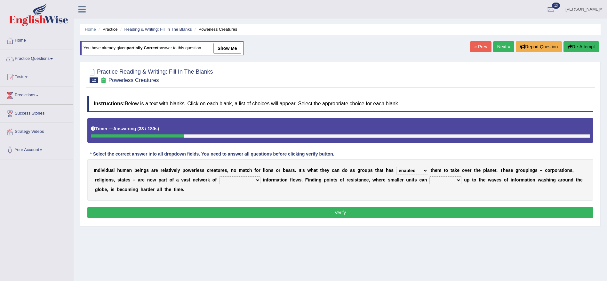
click at [219, 176] on select "interconnected overlapping fastened exploited" at bounding box center [239, 180] width 41 height 8
click at [442, 181] on select "stand raise hail pump" at bounding box center [446, 180] width 32 height 8
click at [432, 176] on select "stand raise hail pump" at bounding box center [446, 180] width 32 height 8
click at [448, 181] on select "stand raise hail pump" at bounding box center [446, 180] width 32 height 8
click at [432, 176] on select "stand raise hail pump" at bounding box center [446, 180] width 32 height 8
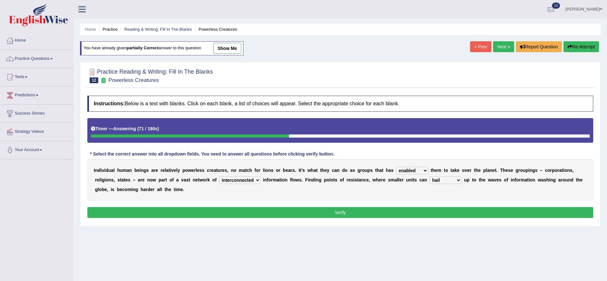
click at [447, 181] on select "stand raise hail pump" at bounding box center [446, 180] width 32 height 8
select select "raise"
click at [432, 176] on select "stand raise hail pump" at bounding box center [446, 180] width 32 height 8
click at [489, 213] on button "Verify" at bounding box center [340, 212] width 506 height 11
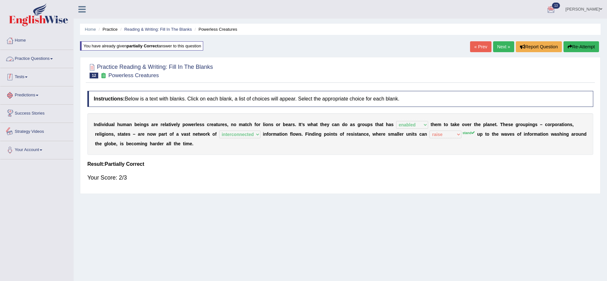
click at [25, 75] on link "Tests" at bounding box center [36, 76] width 73 height 16
click at [24, 115] on link "History" at bounding box center [42, 115] width 60 height 12
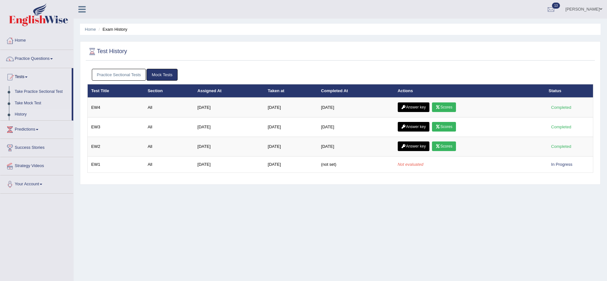
click at [128, 74] on link "Practice Sectional Tests" at bounding box center [119, 75] width 54 height 12
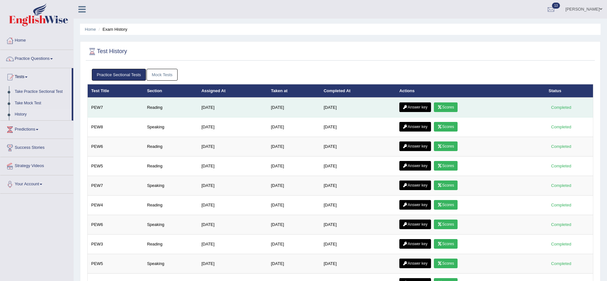
click at [431, 107] on link "Answer key" at bounding box center [416, 107] width 32 height 10
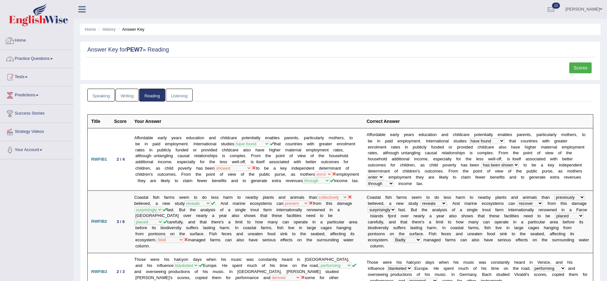
click at [28, 75] on link "Tests" at bounding box center [36, 76] width 73 height 16
click at [24, 90] on link "Take Practice Sectional Test" at bounding box center [42, 92] width 60 height 12
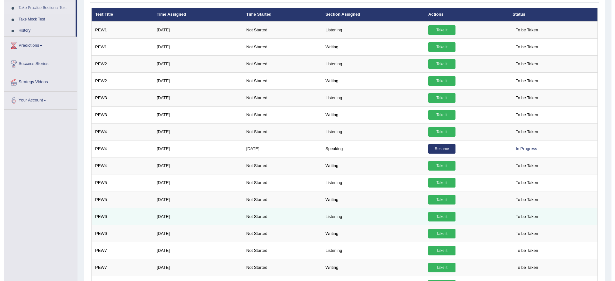
scroll to position [144, 0]
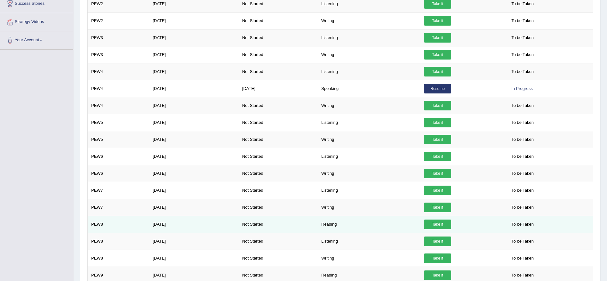
click at [438, 228] on link "Take it" at bounding box center [437, 225] width 27 height 10
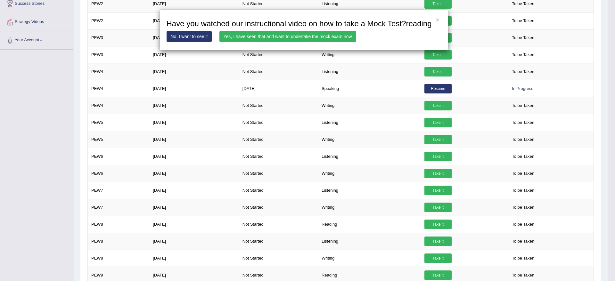
click at [284, 33] on link "Yes, I have seen that and want to undertake the mock exam now" at bounding box center [287, 36] width 137 height 11
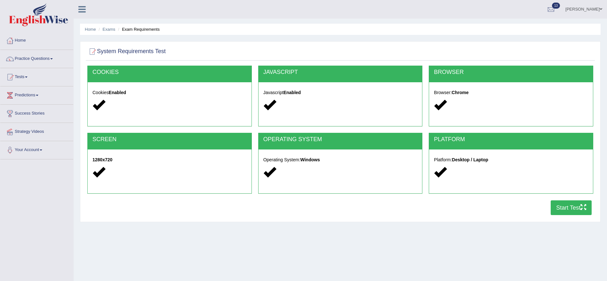
click at [567, 210] on button "Start Test" at bounding box center [571, 207] width 41 height 15
